Goal: Task Accomplishment & Management: Use online tool/utility

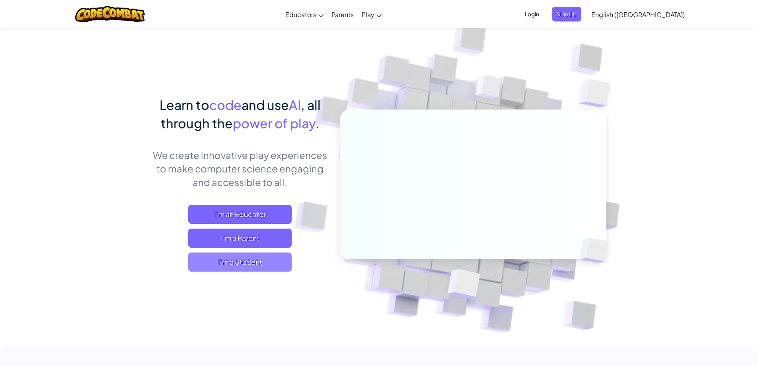
click at [266, 257] on span "I'm a Student" at bounding box center [239, 261] width 103 height 19
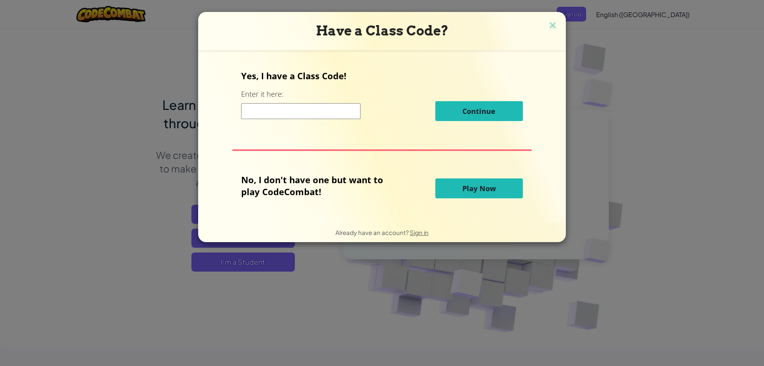
click at [275, 120] on div "Continue" at bounding box center [381, 111] width 281 height 20
click at [285, 114] on input at bounding box center [300, 111] width 119 height 16
click at [473, 189] on span "Play Now" at bounding box center [478, 188] width 33 height 10
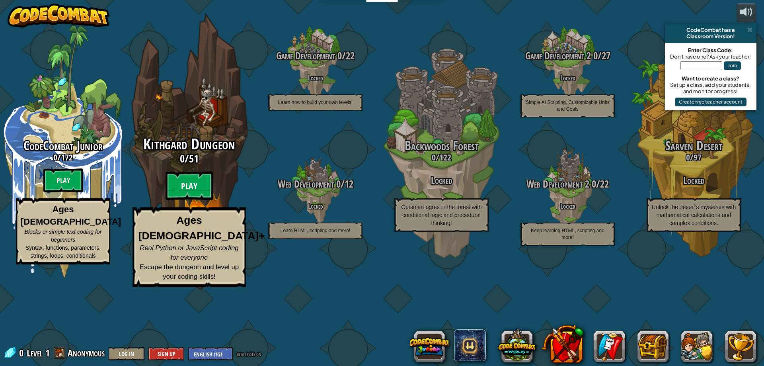
click at [194, 200] on btn "Play" at bounding box center [189, 185] width 48 height 29
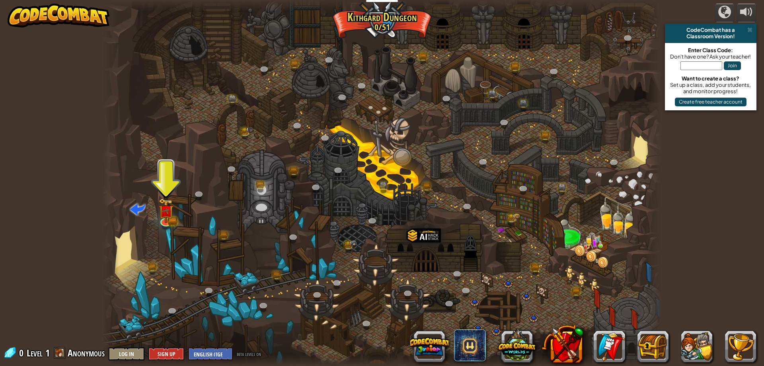
click at [168, 195] on div at bounding box center [381, 183] width 559 height 366
click at [159, 182] on div at bounding box center [381, 183] width 559 height 366
click at [167, 216] on img at bounding box center [166, 204] width 15 height 33
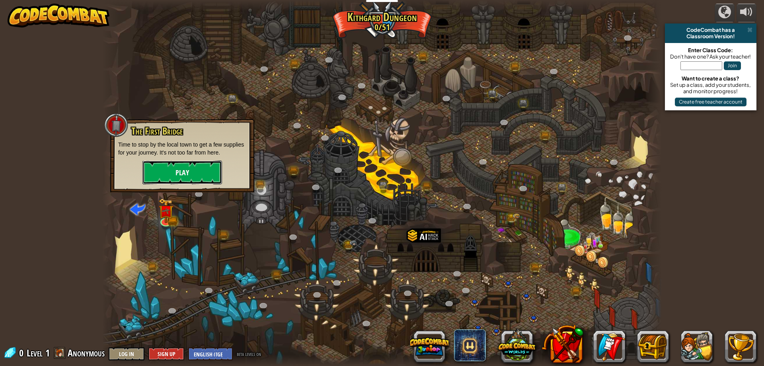
click at [181, 173] on button "Play" at bounding box center [182, 172] width 80 height 24
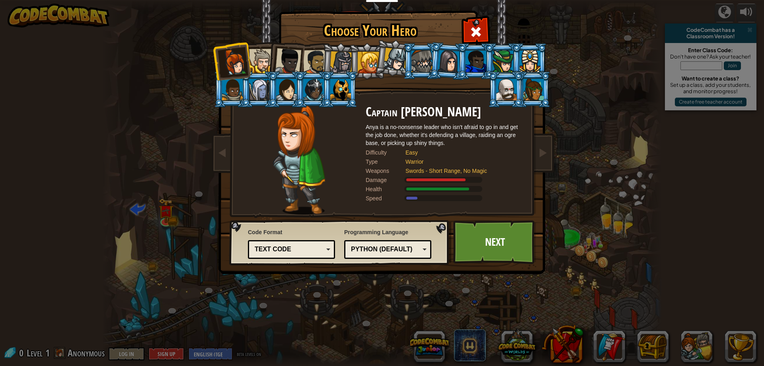
click at [313, 64] on div at bounding box center [315, 62] width 25 height 25
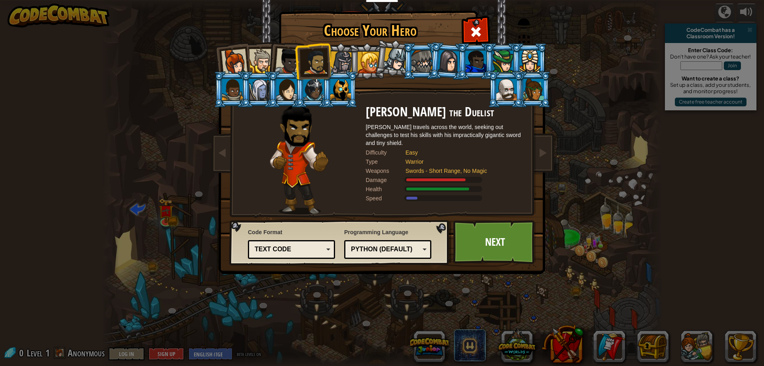
click at [313, 248] on div "Text code" at bounding box center [289, 249] width 69 height 9
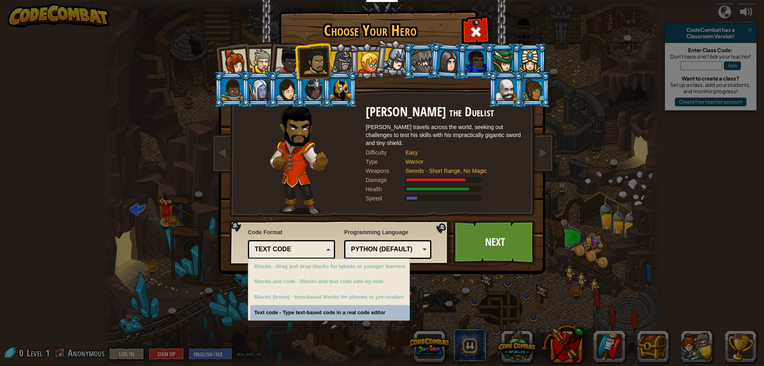
click at [312, 249] on div "Text code" at bounding box center [289, 249] width 69 height 9
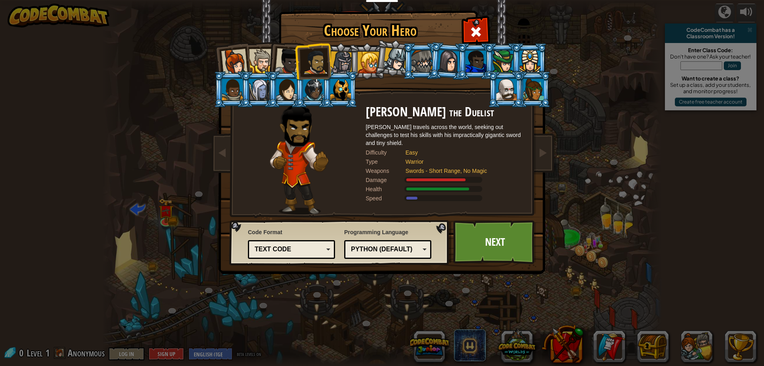
click at [349, 67] on li at bounding box center [367, 61] width 36 height 36
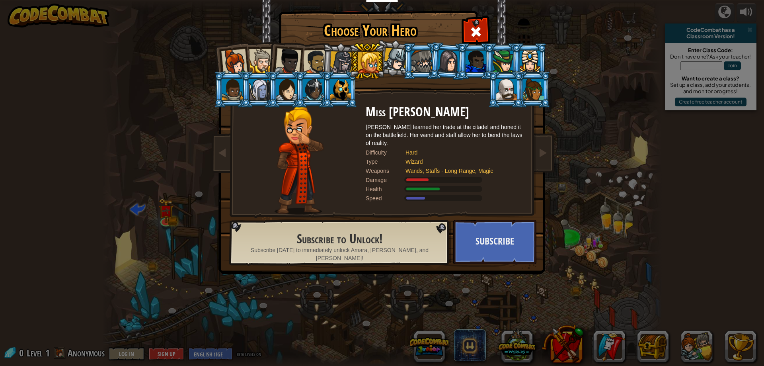
click at [340, 62] on div at bounding box center [341, 62] width 23 height 23
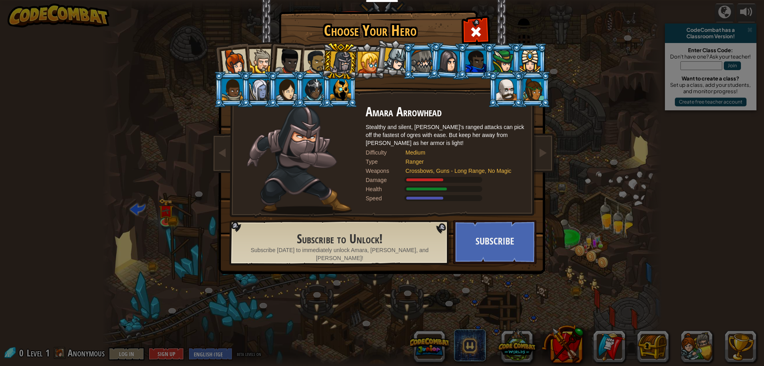
click at [313, 64] on div at bounding box center [315, 62] width 25 height 25
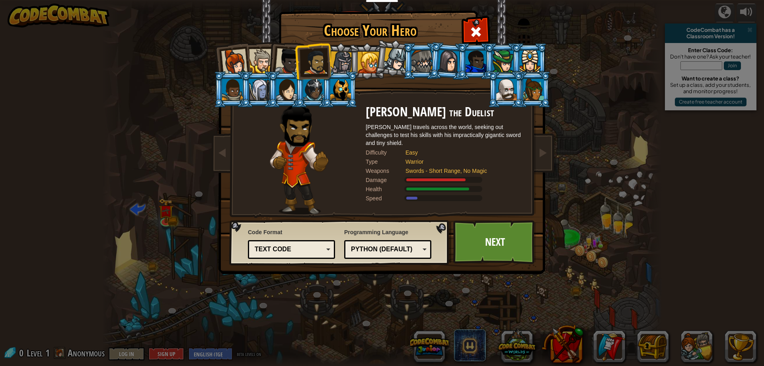
click at [291, 61] on div at bounding box center [288, 61] width 26 height 26
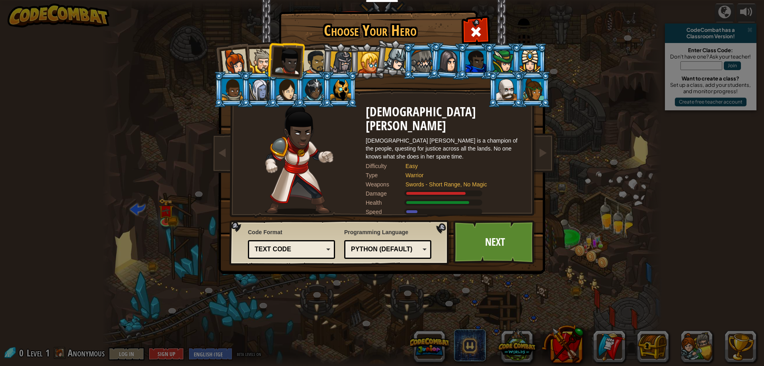
click at [271, 60] on li at bounding box center [285, 59] width 39 height 39
click at [266, 61] on div at bounding box center [261, 61] width 24 height 24
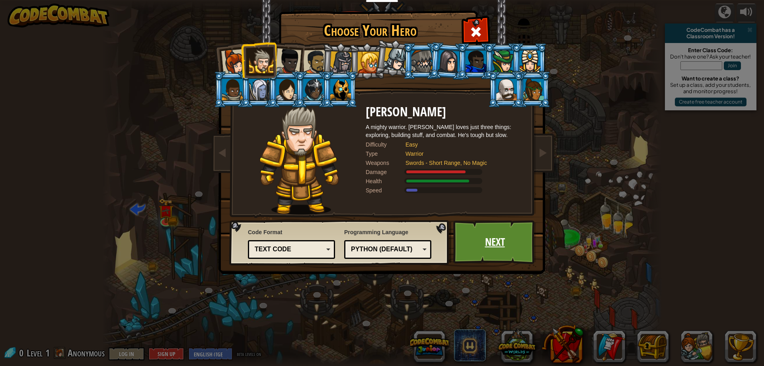
click at [492, 246] on link "Next" at bounding box center [494, 242] width 83 height 44
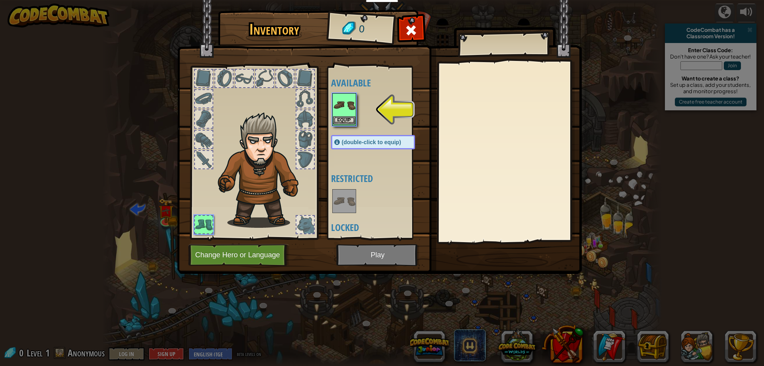
click at [340, 103] on img at bounding box center [344, 105] width 22 height 22
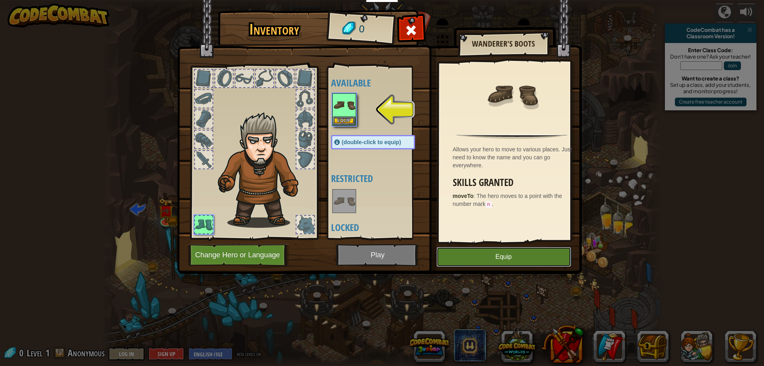
click at [490, 253] on button "Equip" at bounding box center [503, 257] width 134 height 20
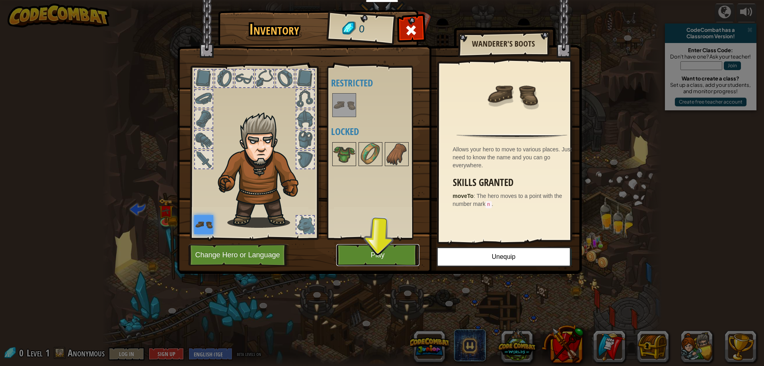
click at [399, 253] on button "Play" at bounding box center [377, 255] width 83 height 22
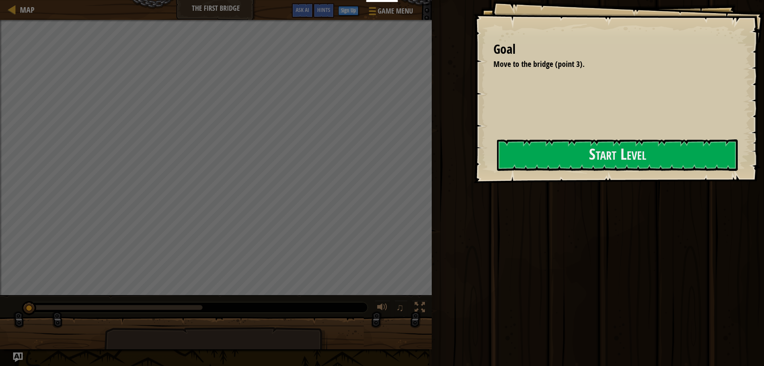
click at [460, 169] on div "Run Submit Done" at bounding box center [596, 181] width 335 height 362
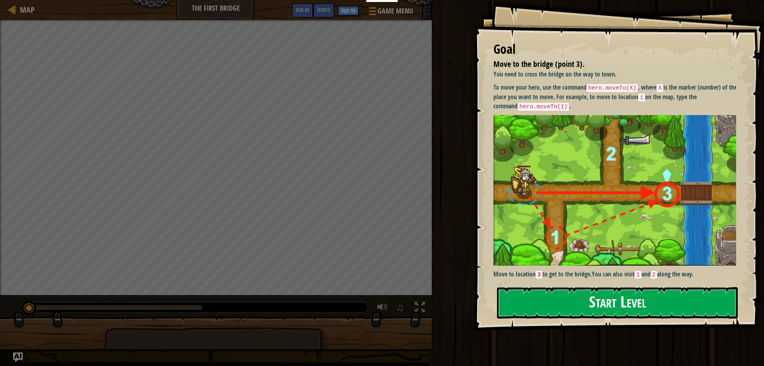
click at [585, 299] on button "Start Level" at bounding box center [617, 302] width 241 height 31
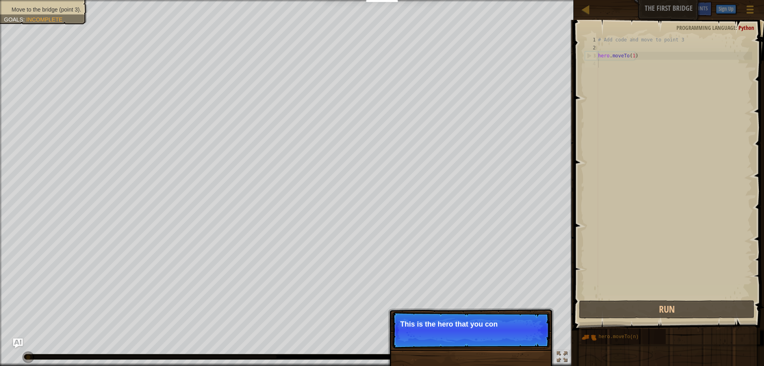
click at [515, 335] on p "Skip (esc) Continue This is the hero that you con" at bounding box center [471, 329] width 158 height 37
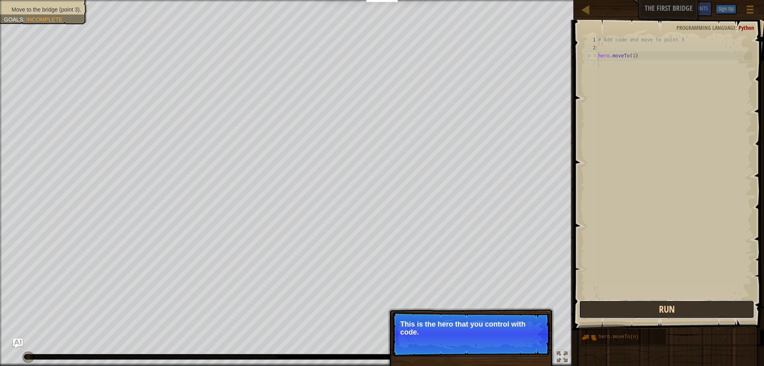
click at [657, 313] on button "Run" at bounding box center [666, 309] width 175 height 18
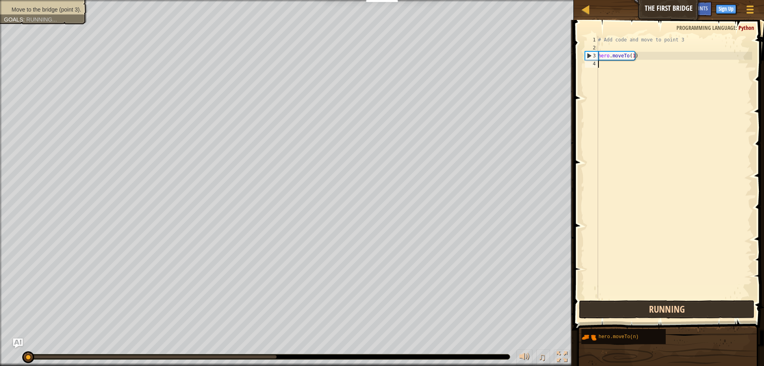
scroll to position [4, 0]
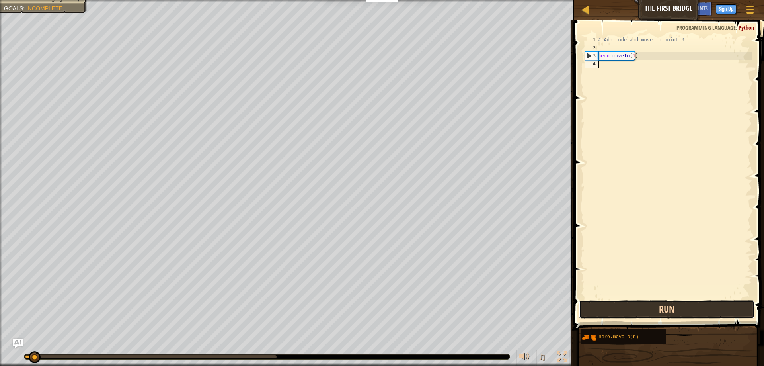
click at [652, 315] on button "Run" at bounding box center [666, 309] width 175 height 18
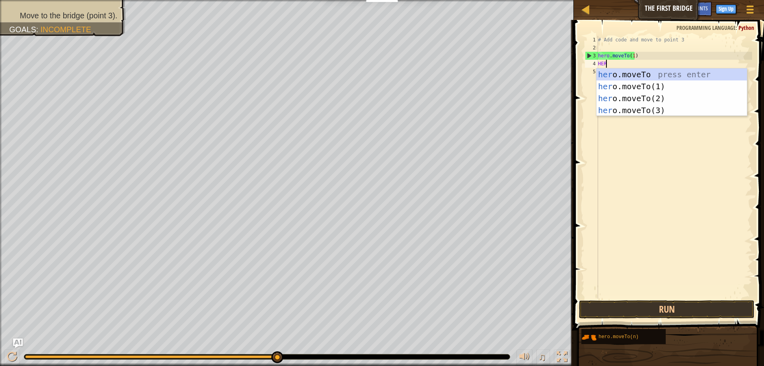
scroll to position [4, 0]
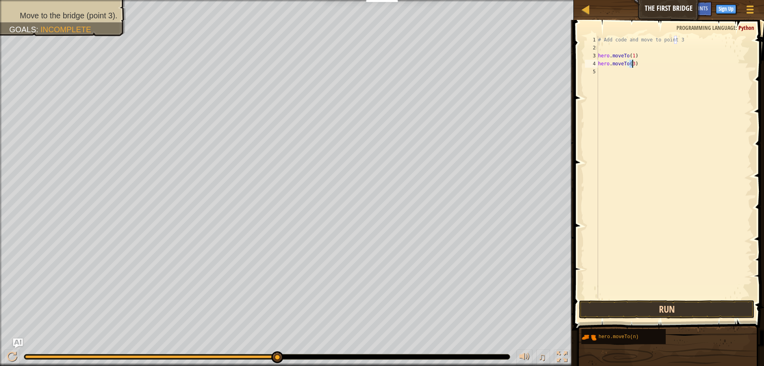
type textarea "hero.moveTo(3)"
click at [685, 309] on button "Run" at bounding box center [666, 309] width 175 height 18
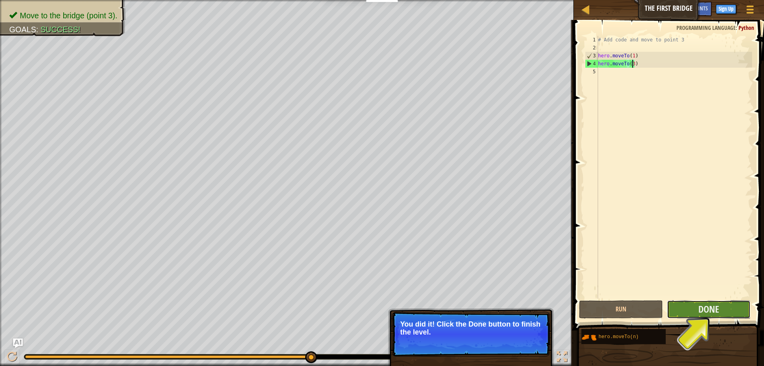
click at [685, 309] on button "Done" at bounding box center [709, 309] width 84 height 18
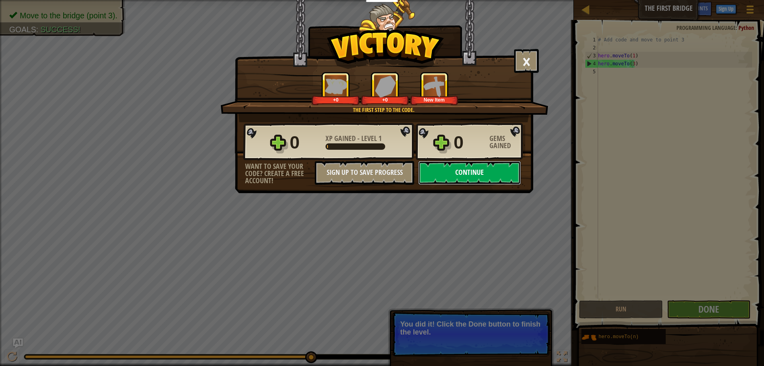
click at [459, 182] on button "Continue" at bounding box center [469, 173] width 103 height 24
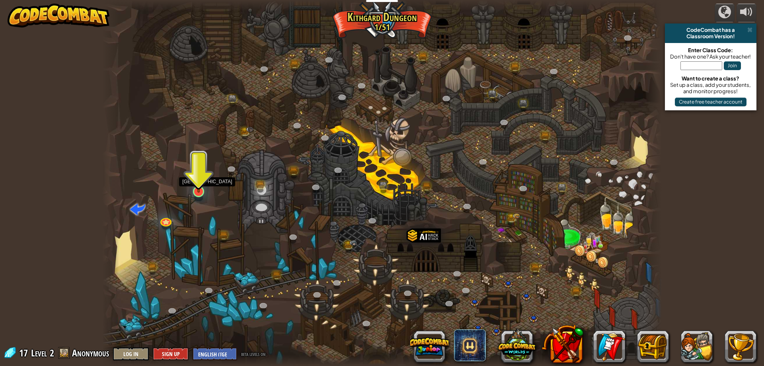
click at [198, 185] on img at bounding box center [198, 175] width 15 height 34
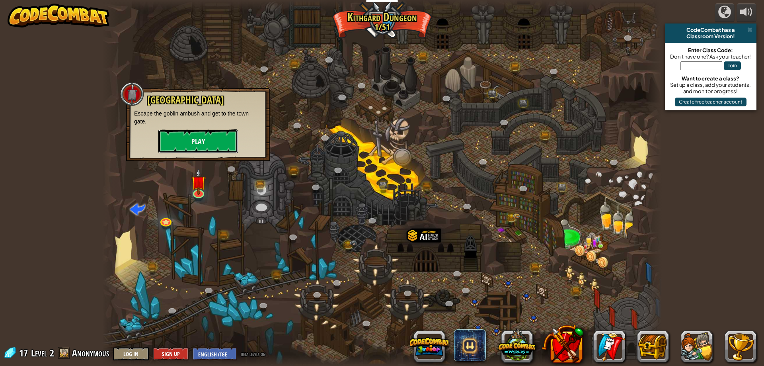
click at [214, 153] on button "Play" at bounding box center [198, 141] width 80 height 24
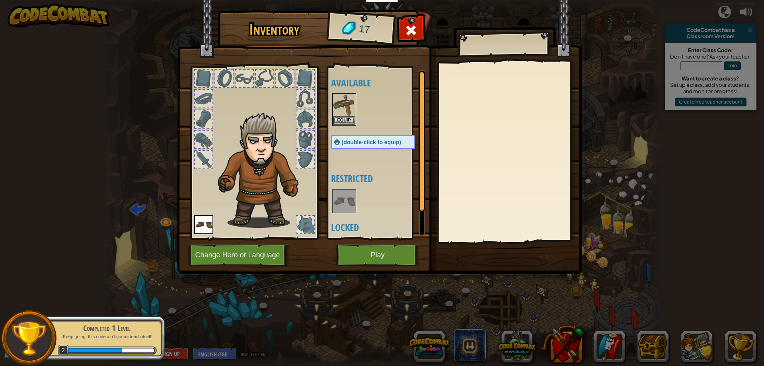
click at [343, 109] on img at bounding box center [344, 105] width 22 height 22
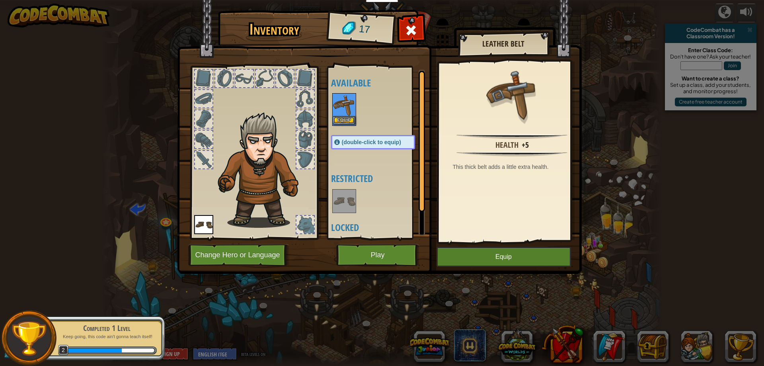
click at [343, 109] on img at bounding box center [344, 105] width 22 height 22
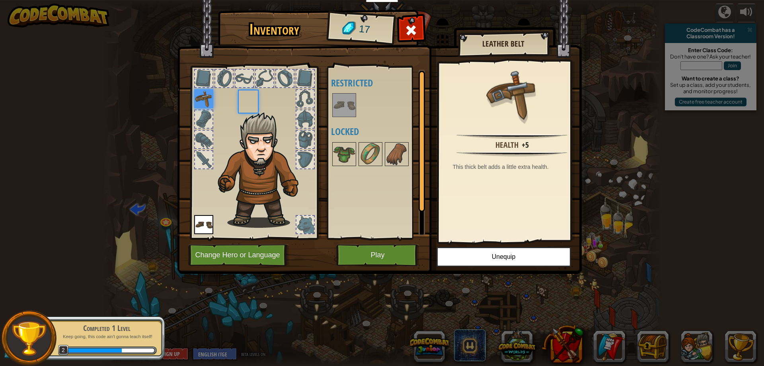
click at [343, 109] on img at bounding box center [344, 105] width 22 height 22
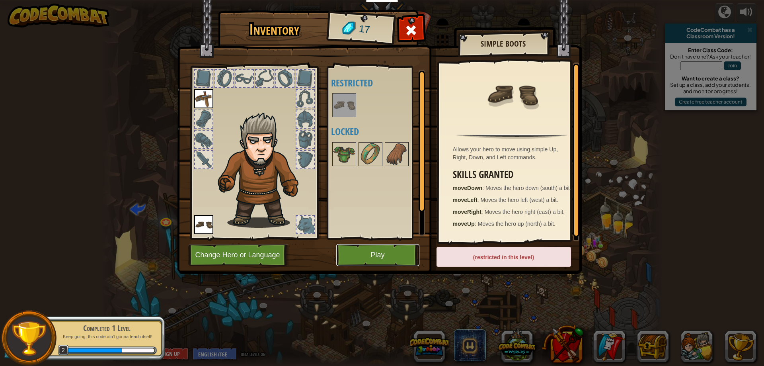
click at [388, 251] on button "Play" at bounding box center [377, 255] width 83 height 22
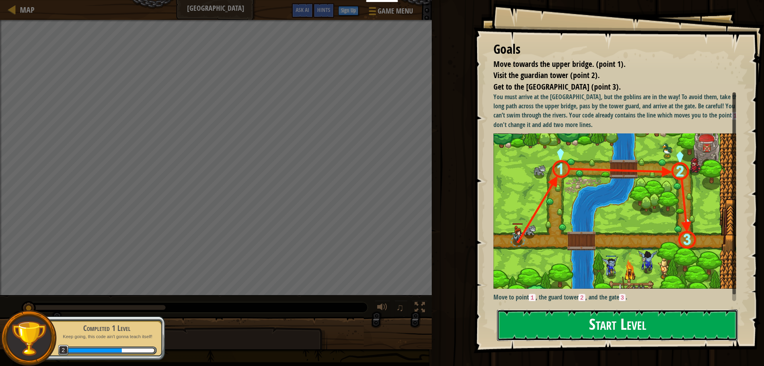
click at [533, 173] on div "Goals Move towards the upper bridge. (point 1). Visit the [GEOGRAPHIC_DATA] (po…" at bounding box center [618, 176] width 290 height 353
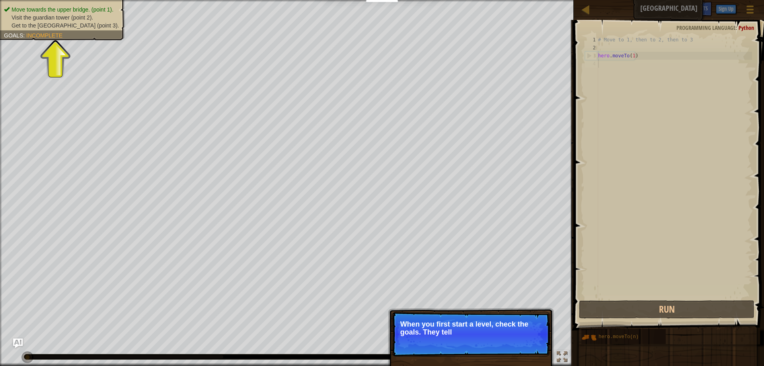
click at [501, 335] on p "When you first start a level, check the goals. They tell" at bounding box center [470, 328] width 141 height 16
click at [506, 351] on p "Skip (esc) Continue When you first start a level, check the goals. They tell yo…" at bounding box center [471, 333] width 158 height 45
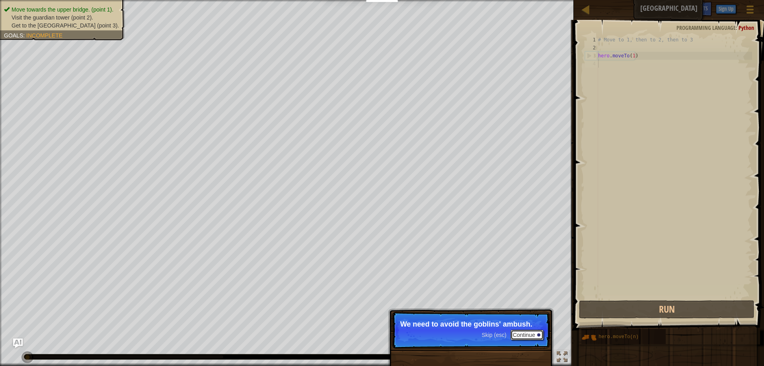
click at [531, 335] on button "Continue" at bounding box center [526, 334] width 33 height 10
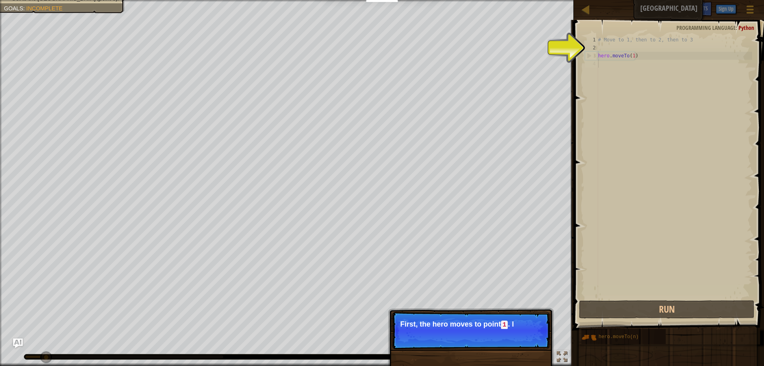
click at [471, 319] on p "Skip (esc) Continue First, the hero moves to point 1 . I" at bounding box center [471, 329] width 158 height 37
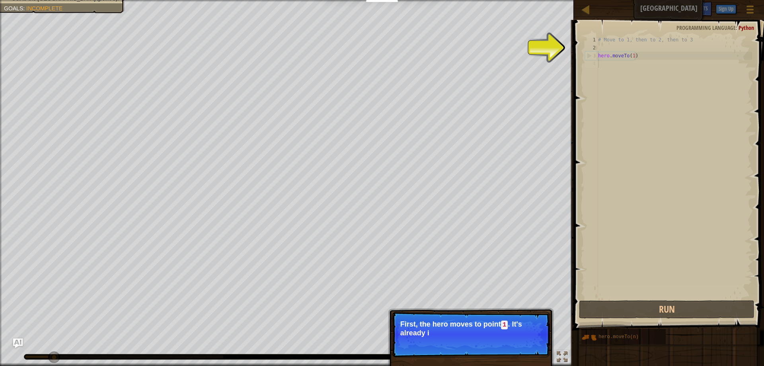
click at [473, 323] on p "First, the hero moves to point 1 . It's already i" at bounding box center [470, 328] width 141 height 17
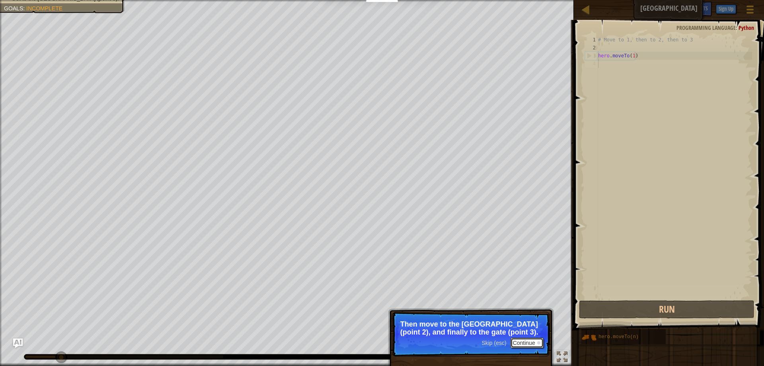
click at [537, 337] on button "Continue" at bounding box center [526, 342] width 33 height 10
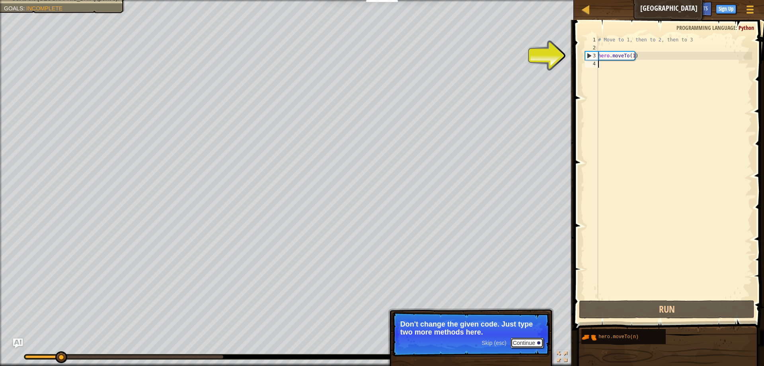
click at [524, 342] on button "Continue" at bounding box center [526, 342] width 33 height 10
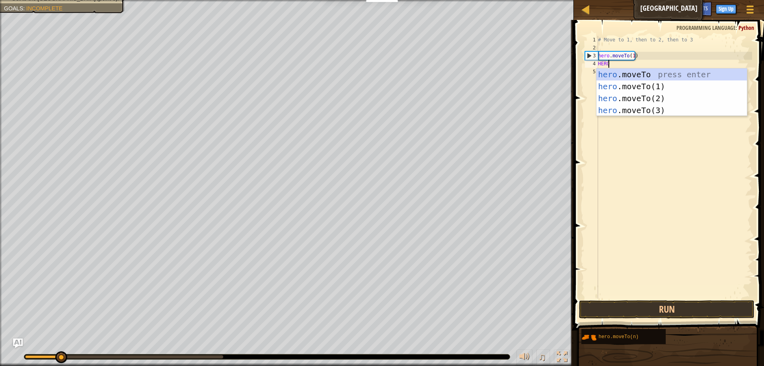
scroll to position [4, 0]
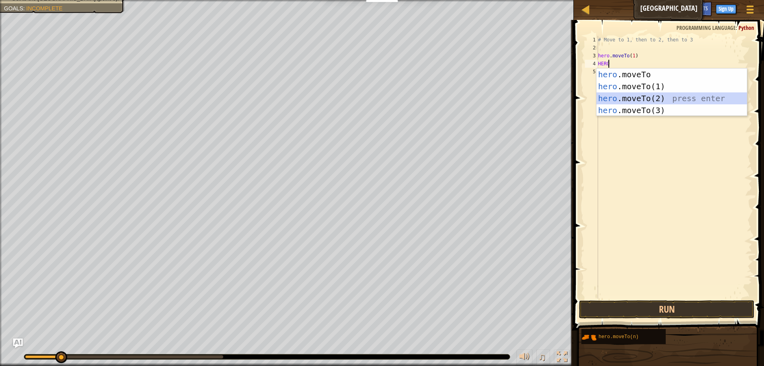
type textarea "hero.moveTo(2)"
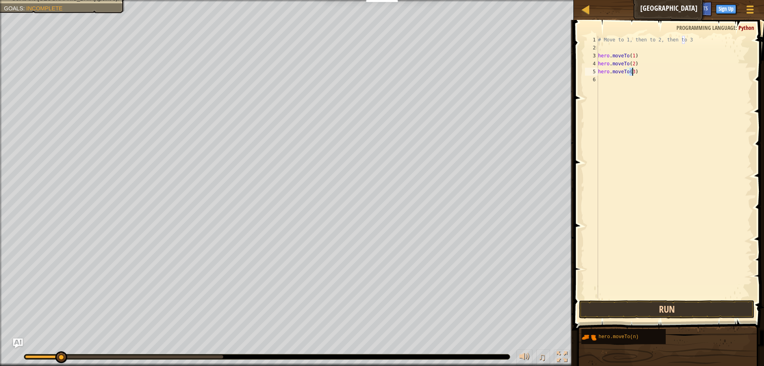
type textarea "hero.moveTo(3)"
click at [663, 301] on button "Run" at bounding box center [666, 309] width 175 height 18
